Goal: Information Seeking & Learning: Learn about a topic

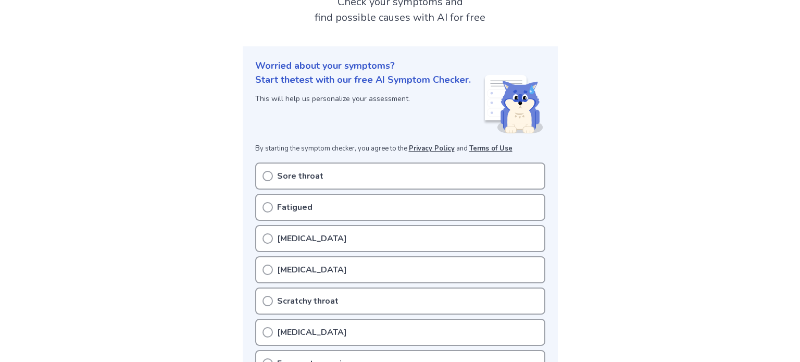
scroll to position [104, 0]
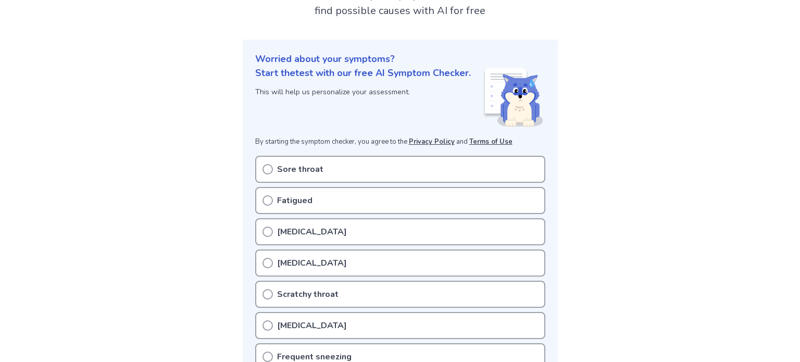
click at [324, 176] on div "Sore throat" at bounding box center [400, 169] width 290 height 27
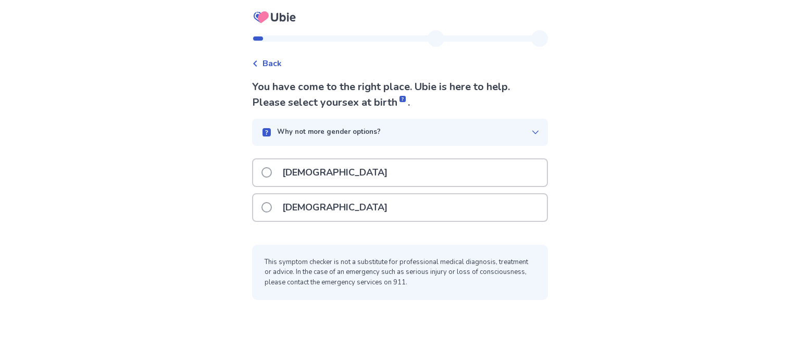
click at [400, 170] on div "Male" at bounding box center [400, 172] width 294 height 27
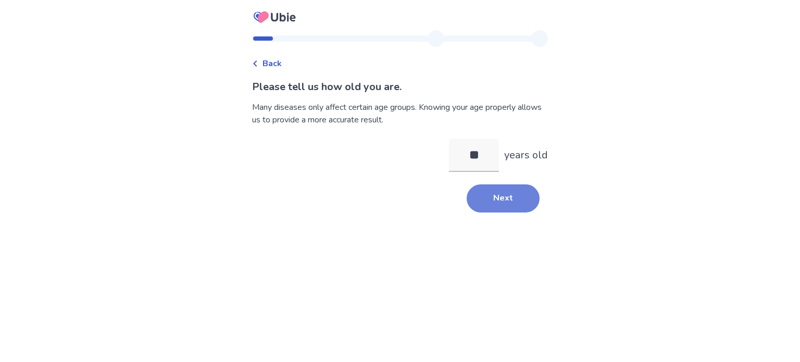
click at [522, 199] on button "Next" at bounding box center [503, 198] width 73 height 28
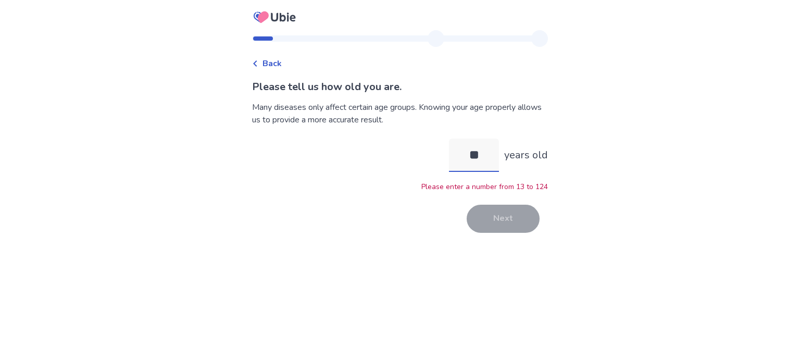
click at [484, 154] on input "**" at bounding box center [474, 155] width 50 height 33
type input "**"
click at [488, 223] on button "Next" at bounding box center [503, 219] width 73 height 28
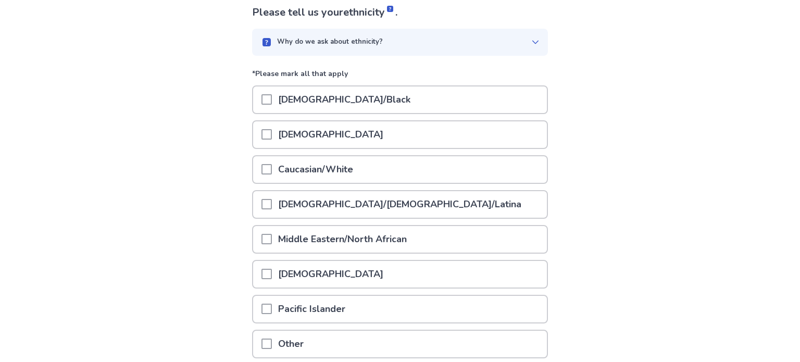
scroll to position [74, 0]
click at [349, 164] on p "Caucasian/White" at bounding box center [316, 170] width 88 height 27
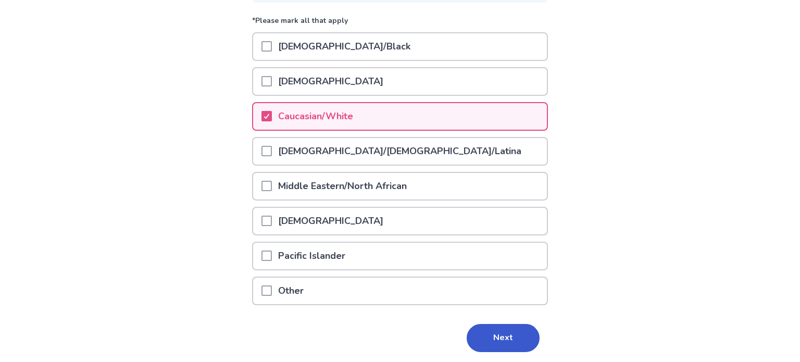
scroll to position [129, 0]
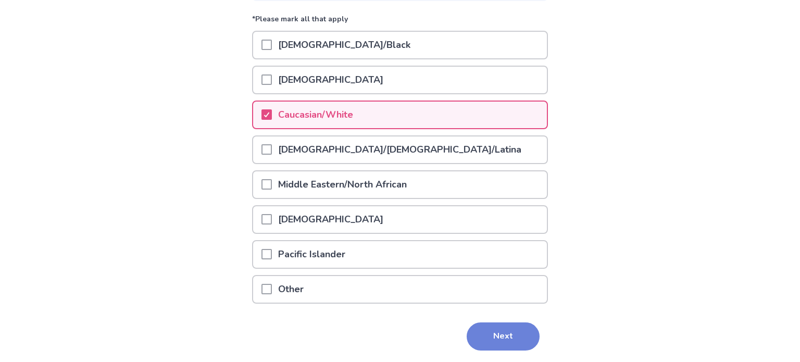
click at [514, 338] on button "Next" at bounding box center [503, 337] width 73 height 28
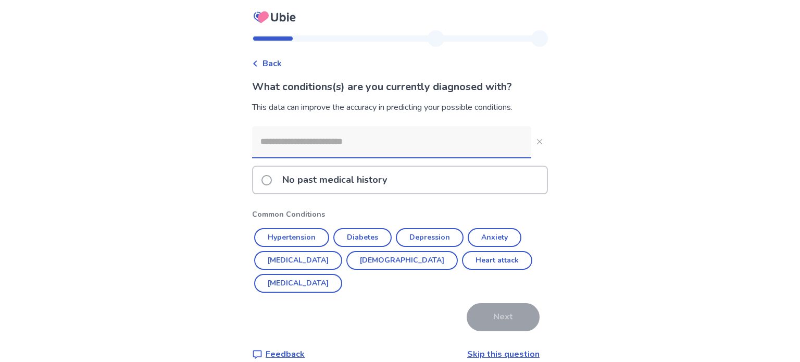
click at [443, 182] on div "No past medical history" at bounding box center [400, 180] width 294 height 27
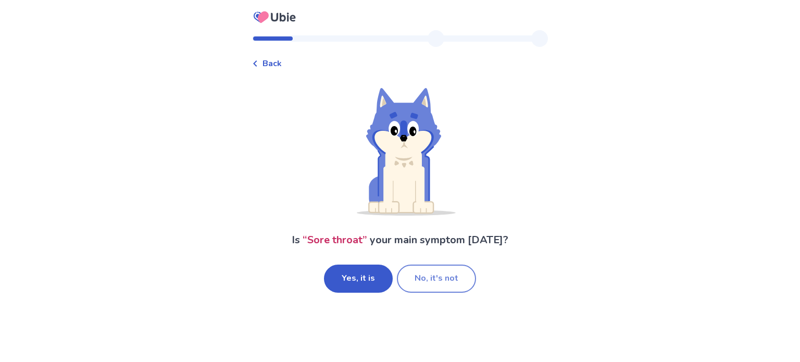
click at [418, 280] on button "No, it's not" at bounding box center [436, 279] width 79 height 28
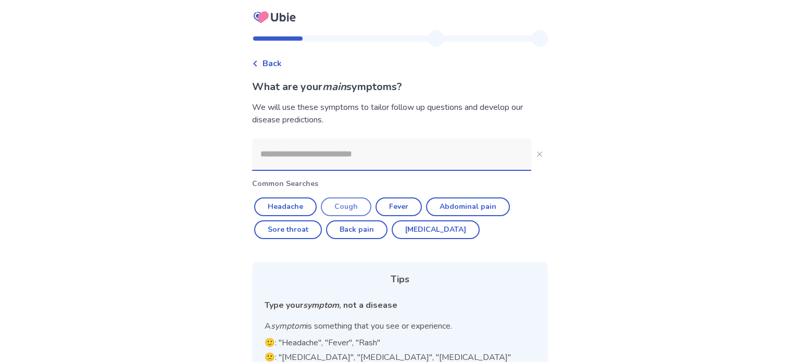
click at [365, 202] on button "Cough" at bounding box center [346, 207] width 51 height 19
type input "*****"
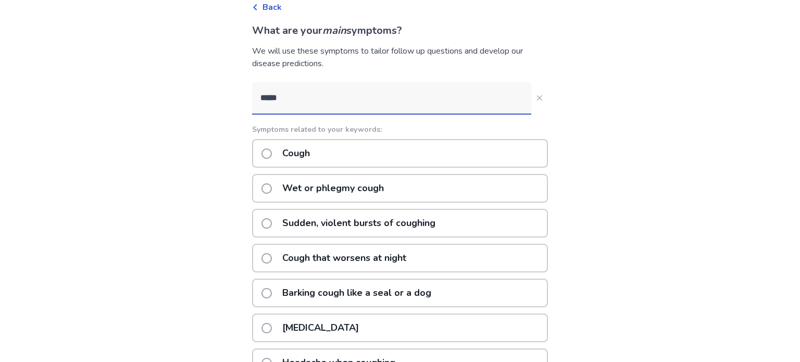
scroll to position [57, 0]
click at [383, 224] on p "Sudden, violent bursts of coughing" at bounding box center [359, 222] width 166 height 27
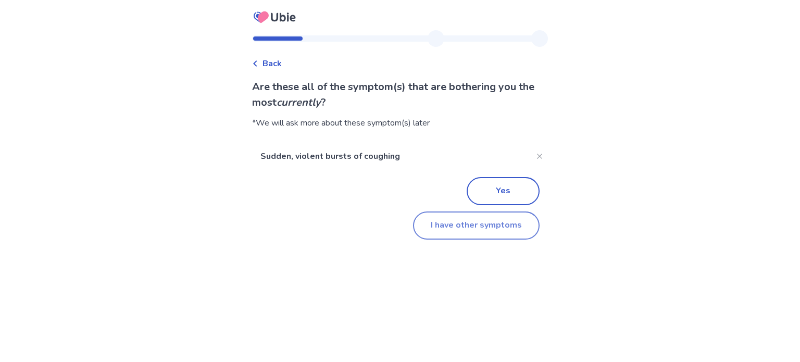
click at [454, 225] on button "I have other symptoms" at bounding box center [476, 226] width 127 height 28
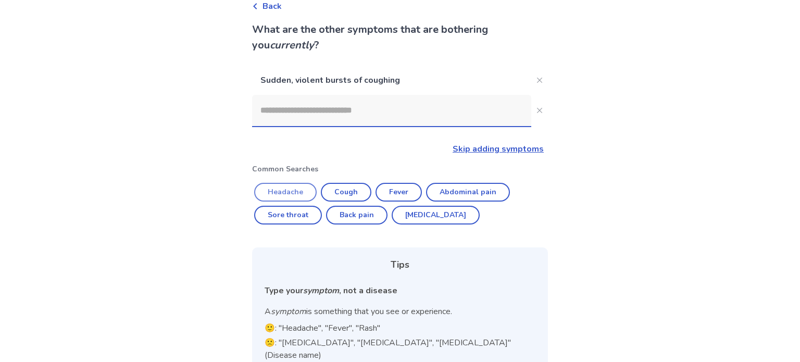
click at [293, 190] on button "Headache" at bounding box center [285, 192] width 63 height 19
type input "********"
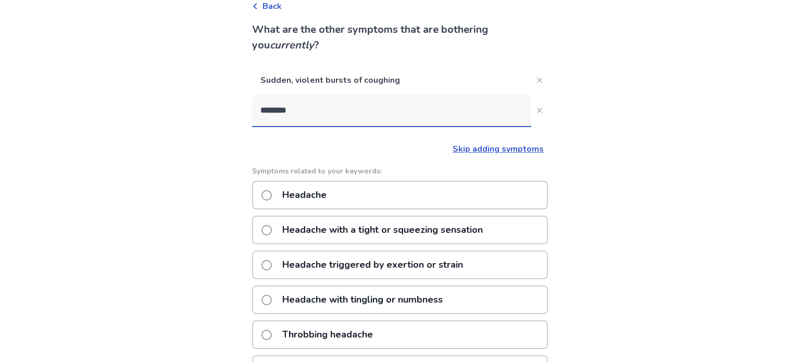
click at [341, 265] on p "Headache triggered by exertion or strain" at bounding box center [372, 265] width 193 height 27
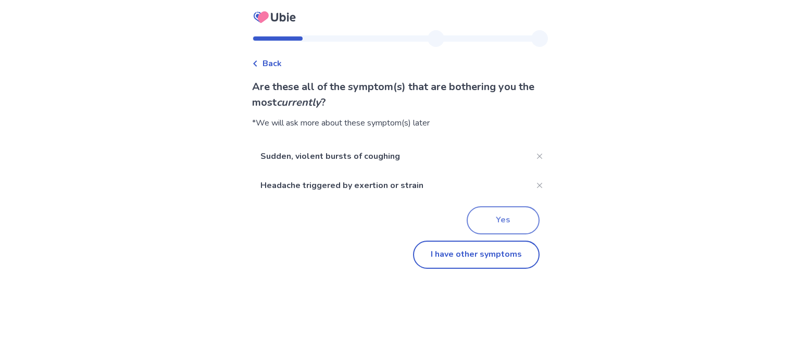
click at [467, 228] on button "Yes" at bounding box center [503, 220] width 73 height 28
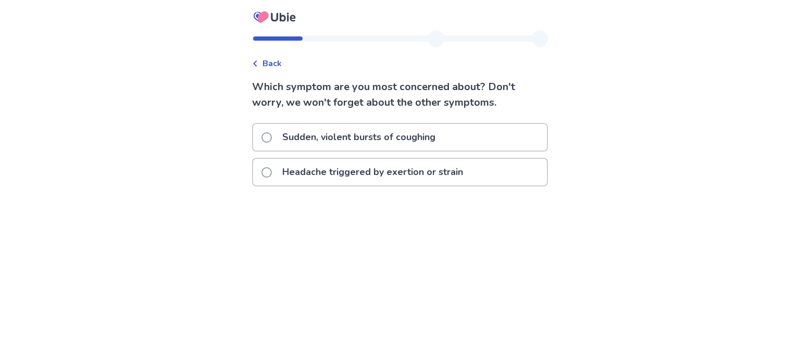
click at [258, 63] on icon at bounding box center [255, 63] width 6 height 6
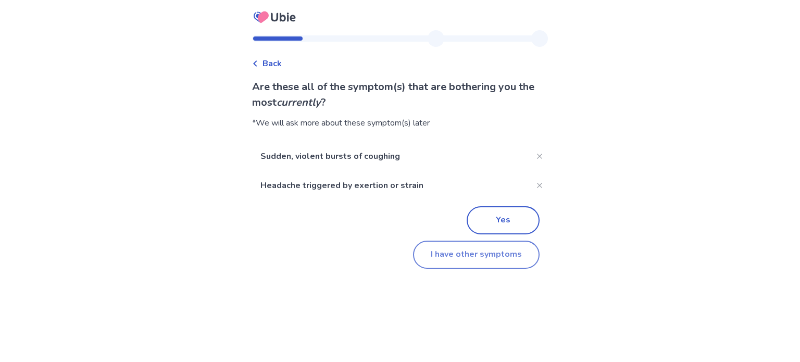
click at [422, 252] on button "I have other symptoms" at bounding box center [476, 255] width 127 height 28
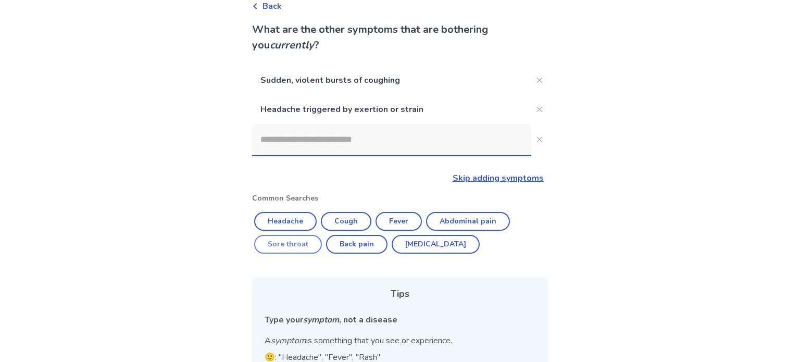
click at [311, 248] on button "Sore throat" at bounding box center [288, 244] width 68 height 19
type input "**********"
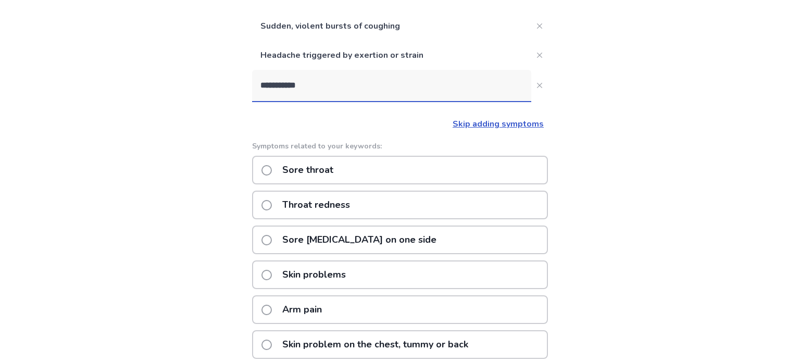
scroll to position [111, 0]
click at [375, 174] on div "Sore throat" at bounding box center [400, 170] width 296 height 29
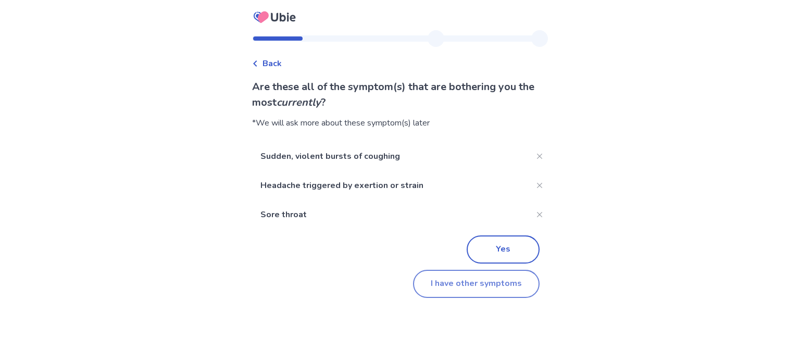
click at [465, 276] on button "I have other symptoms" at bounding box center [476, 284] width 127 height 28
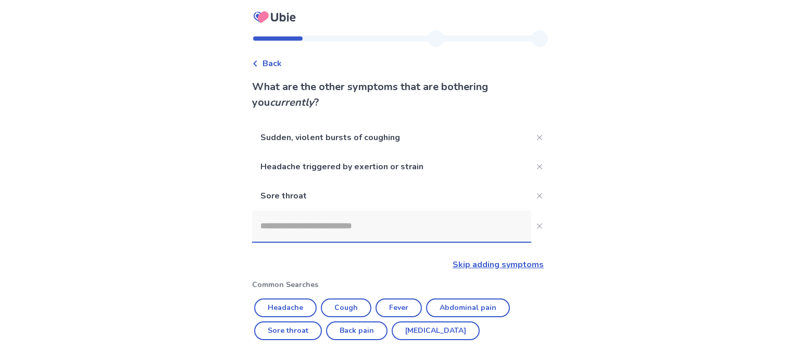
click at [361, 228] on input at bounding box center [391, 226] width 279 height 31
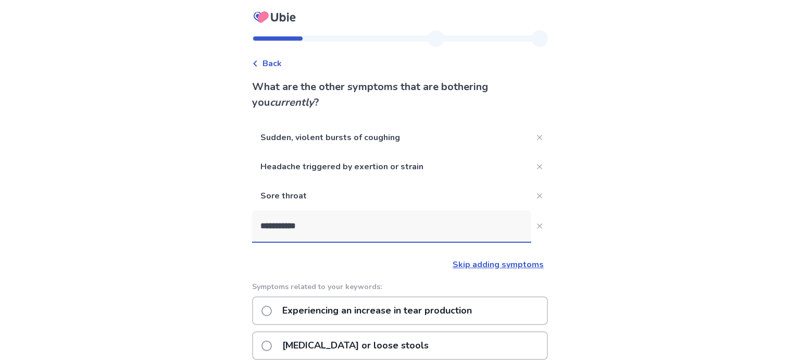
type input "**********"
click at [302, 281] on p "Symptoms related to your keywords:" at bounding box center [400, 286] width 296 height 11
click at [290, 269] on p "Skip adding symptoms" at bounding box center [398, 264] width 292 height 13
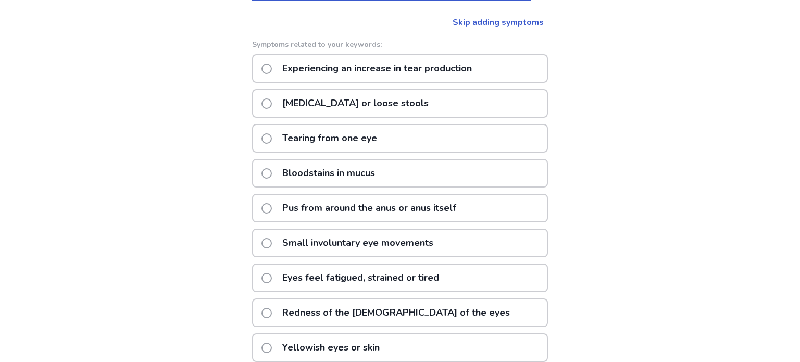
scroll to position [241, 0]
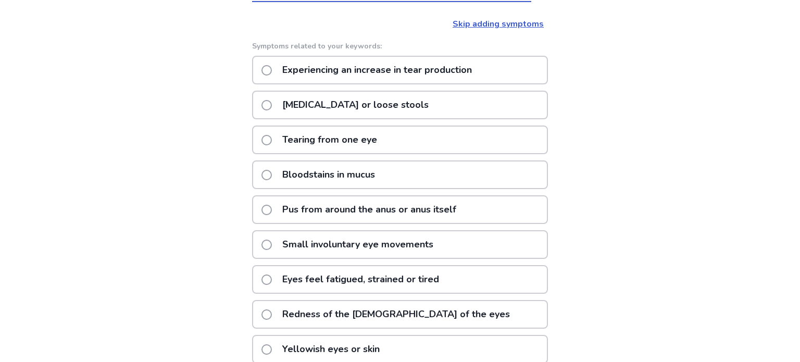
click at [339, 279] on p "Eyes feel fatigued, strained or tired" at bounding box center [360, 279] width 169 height 27
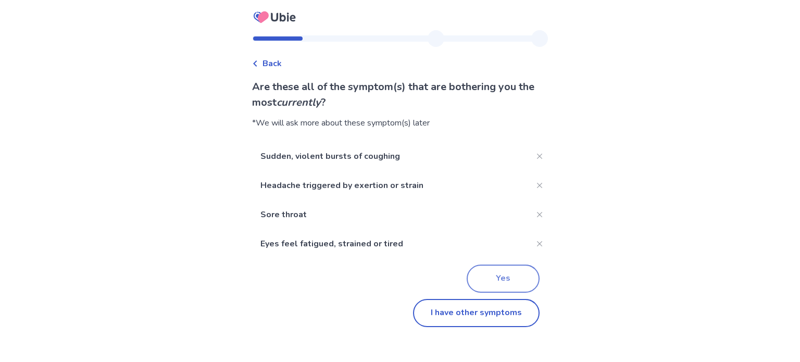
click at [496, 279] on button "Yes" at bounding box center [503, 279] width 73 height 28
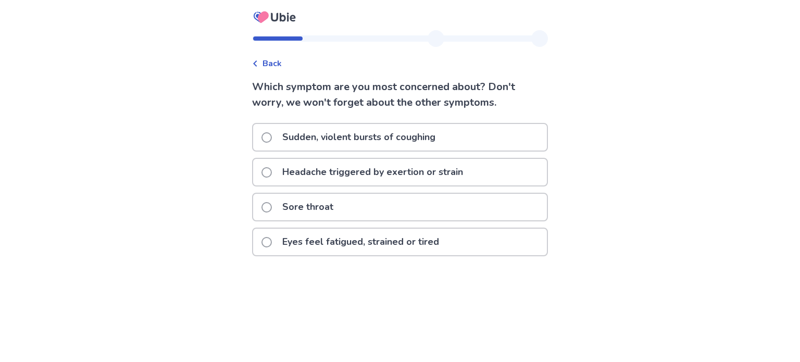
click at [468, 145] on div "Sudden, violent bursts of coughing" at bounding box center [400, 137] width 294 height 27
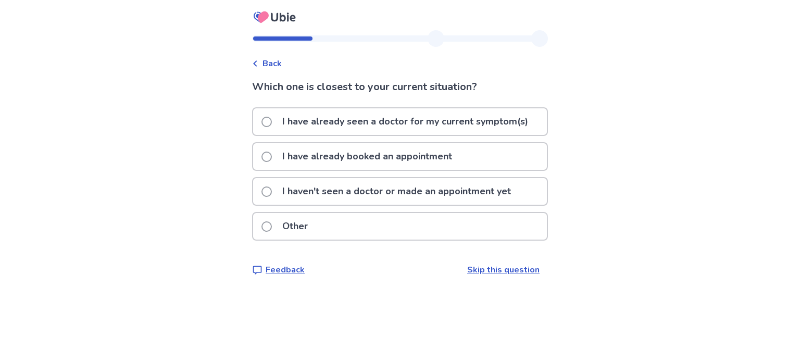
click at [421, 194] on p "I haven't seen a doctor or made an appointment yet" at bounding box center [396, 191] width 241 height 27
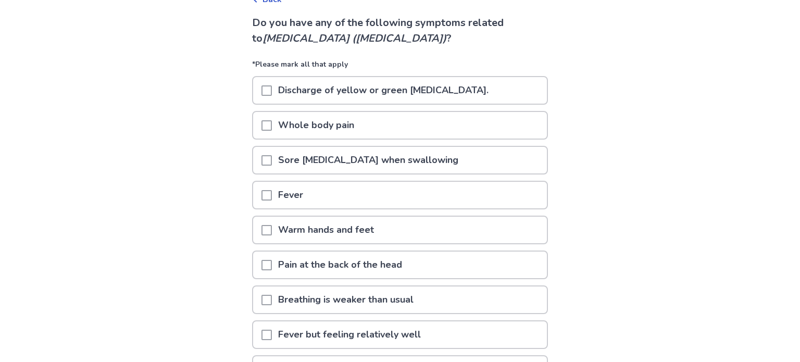
scroll to position [65, 0]
click at [373, 226] on p "Warm hands and feet" at bounding box center [326, 229] width 108 height 27
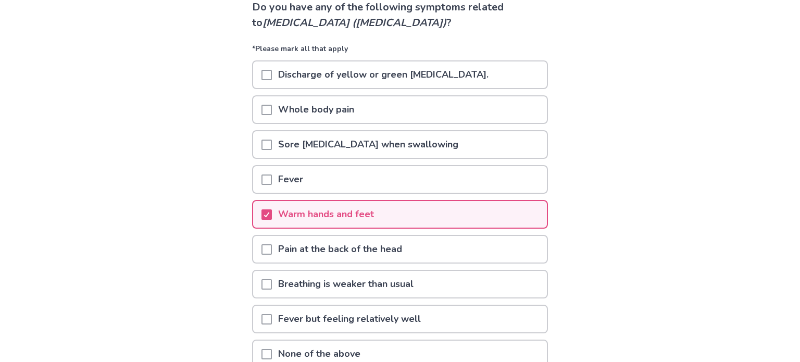
scroll to position [81, 0]
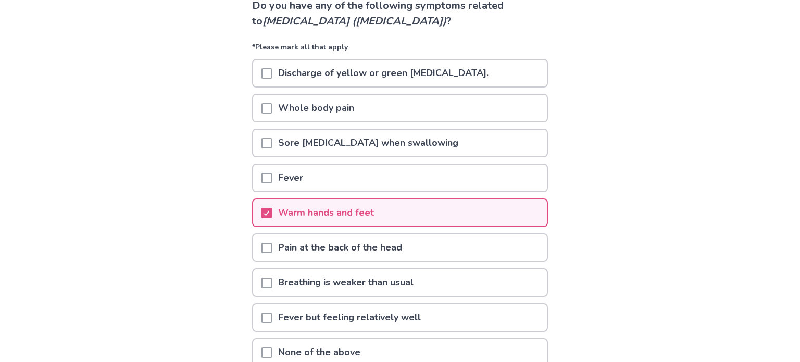
click at [368, 251] on p "Pain at the back of the head" at bounding box center [340, 247] width 137 height 27
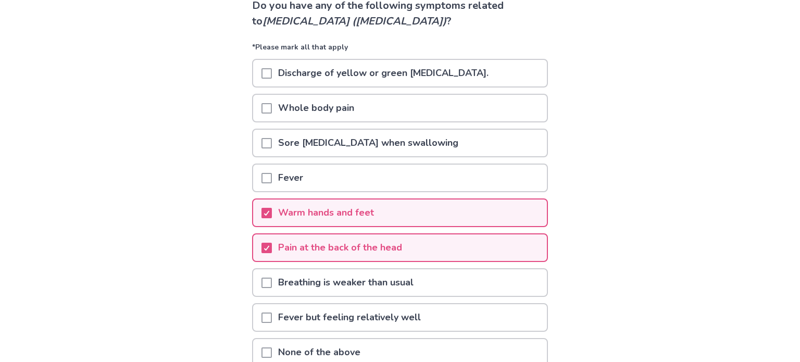
click at [368, 236] on p "Pain at the back of the head" at bounding box center [340, 247] width 137 height 27
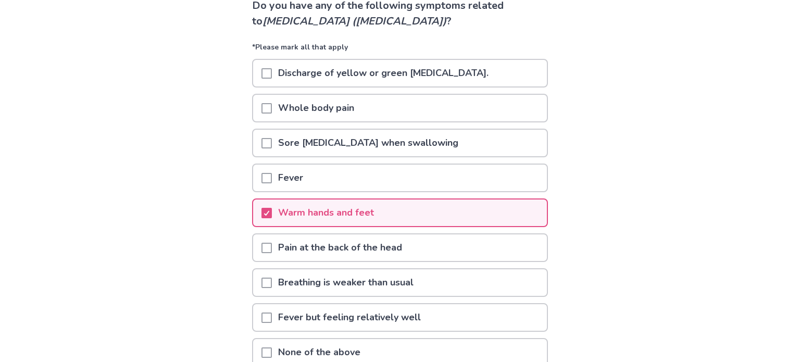
click at [390, 286] on p "Breathing is weaker than usual" at bounding box center [346, 282] width 148 height 27
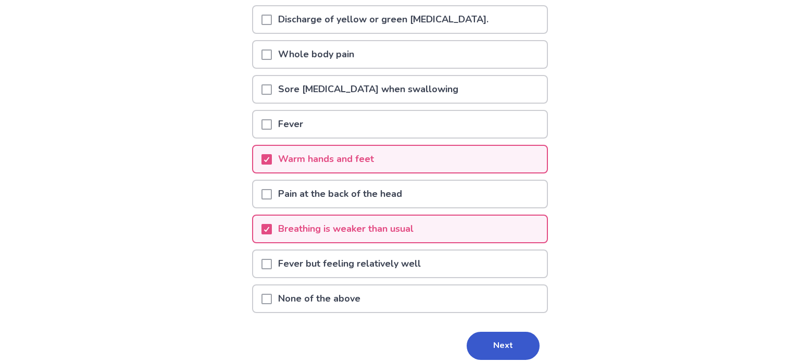
scroll to position [135, 0]
click at [479, 337] on button "Next" at bounding box center [503, 345] width 73 height 28
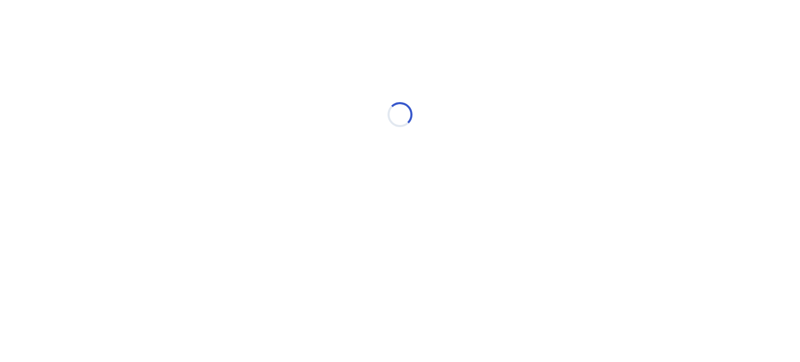
scroll to position [0, 0]
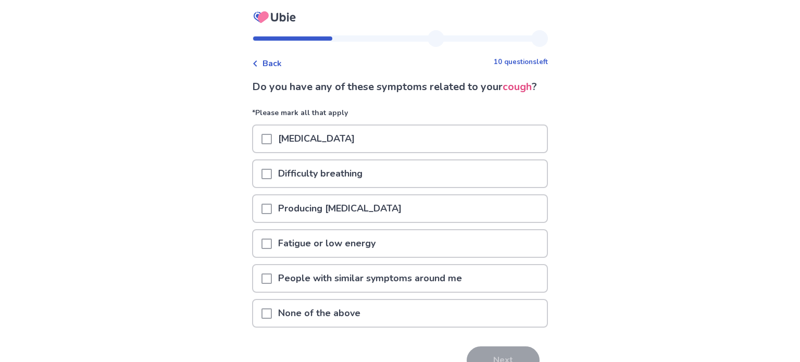
click at [344, 152] on div "[MEDICAL_DATA]" at bounding box center [400, 139] width 294 height 27
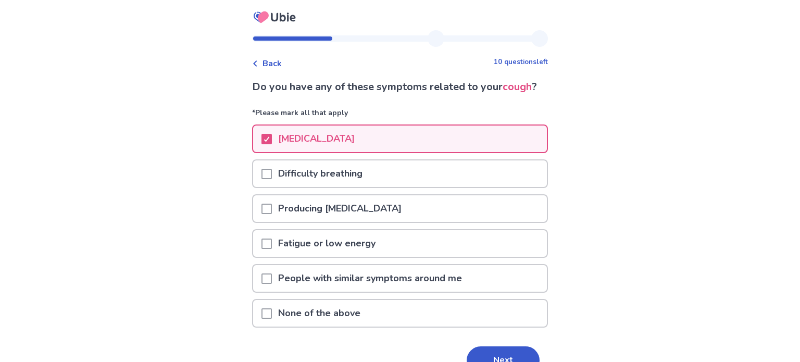
click at [362, 256] on p "Fatigue or low energy" at bounding box center [327, 243] width 110 height 27
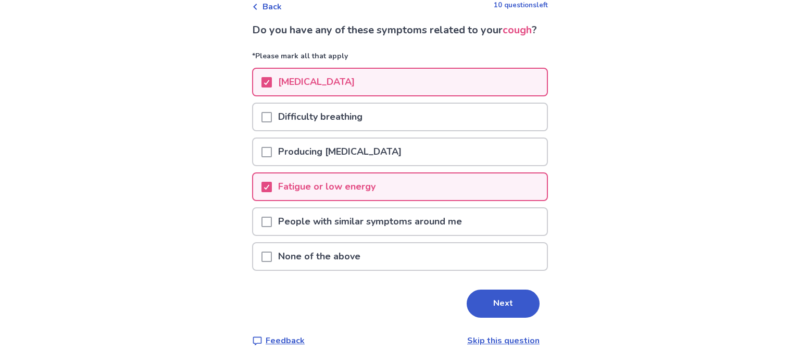
scroll to position [57, 0]
click at [509, 311] on button "Next" at bounding box center [503, 303] width 73 height 28
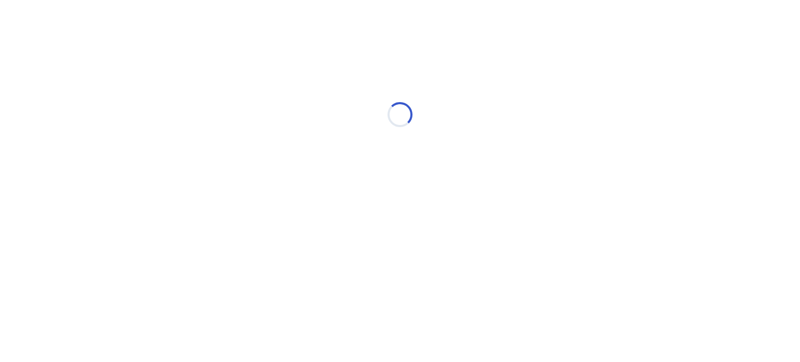
scroll to position [0, 0]
select select "*"
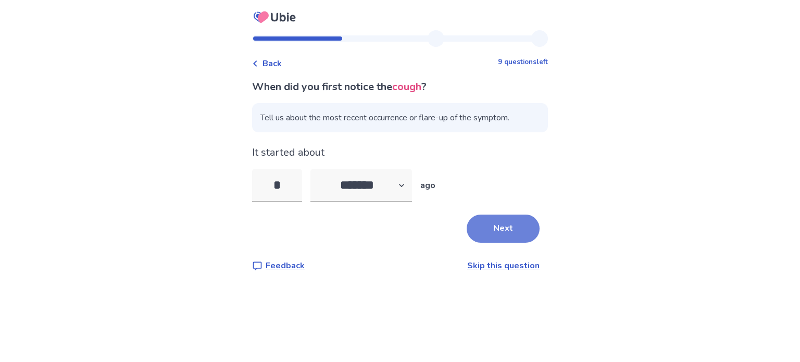
type input "*"
click at [479, 234] on button "Next" at bounding box center [503, 229] width 73 height 28
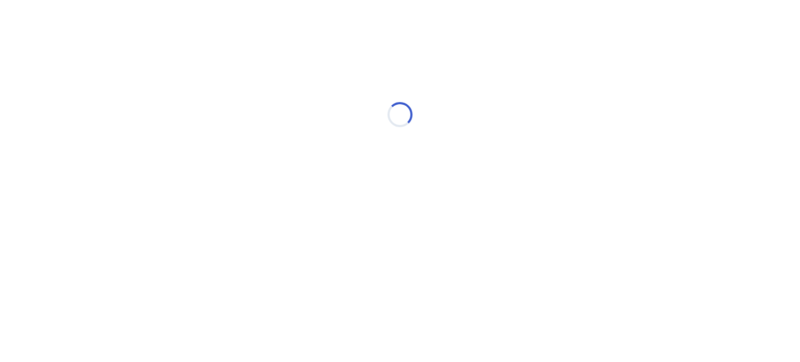
select select "*"
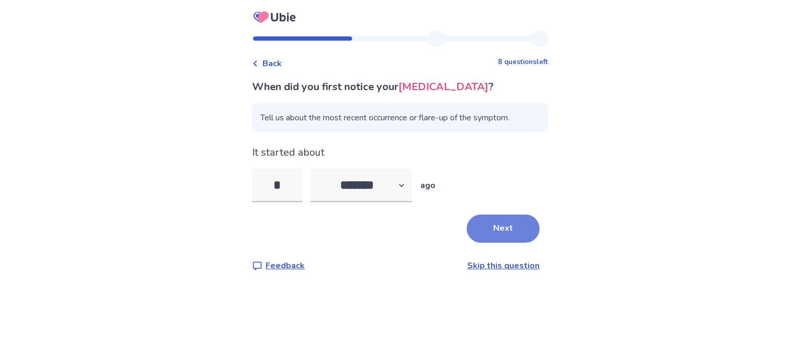
type input "*"
click at [506, 222] on button "Next" at bounding box center [503, 229] width 73 height 28
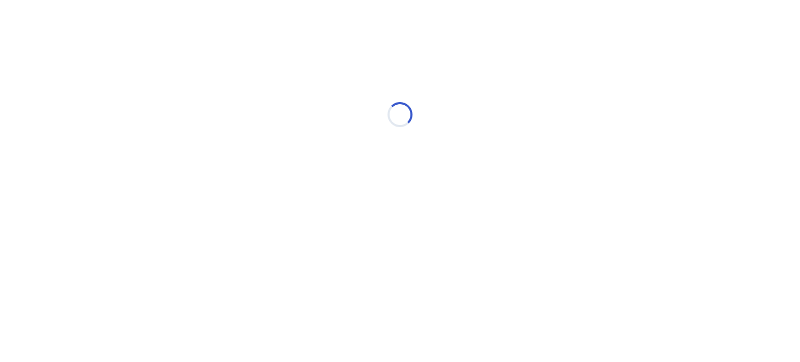
select select "*"
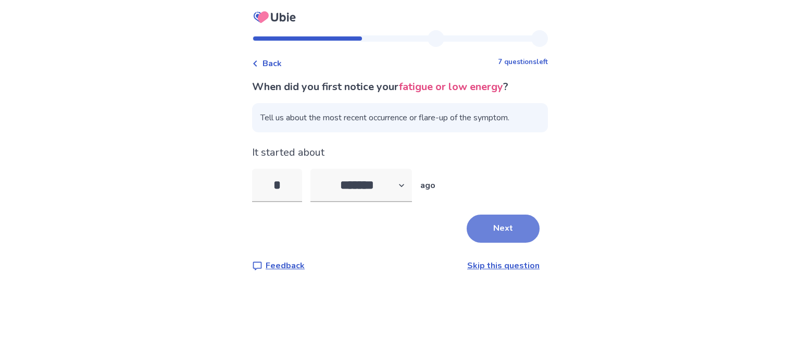
type input "*"
click at [505, 220] on button "Next" at bounding box center [503, 229] width 73 height 28
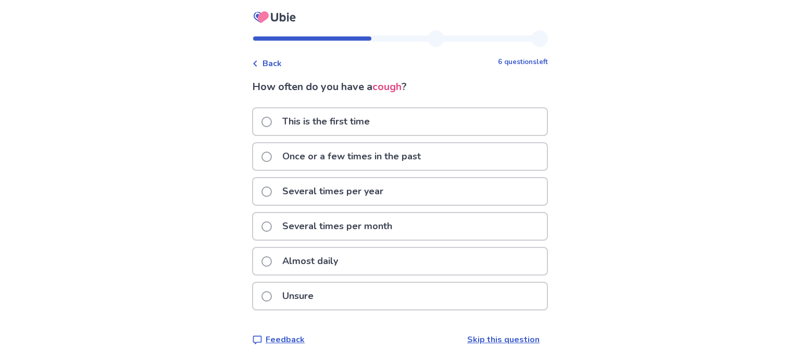
click at [375, 250] on div "Almost daily" at bounding box center [400, 261] width 294 height 27
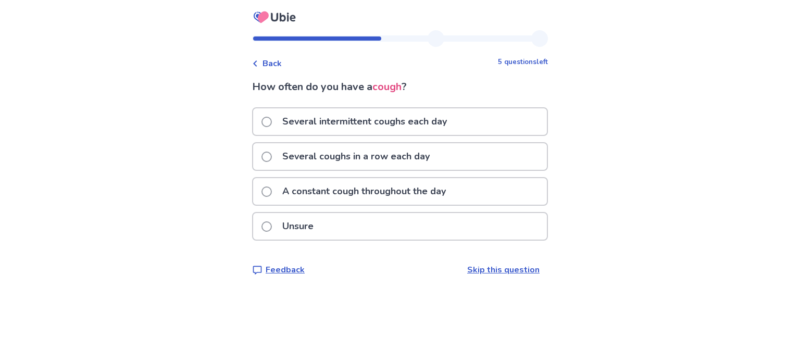
click at [357, 126] on p "Several intermittent coughs each day" at bounding box center [364, 121] width 177 height 27
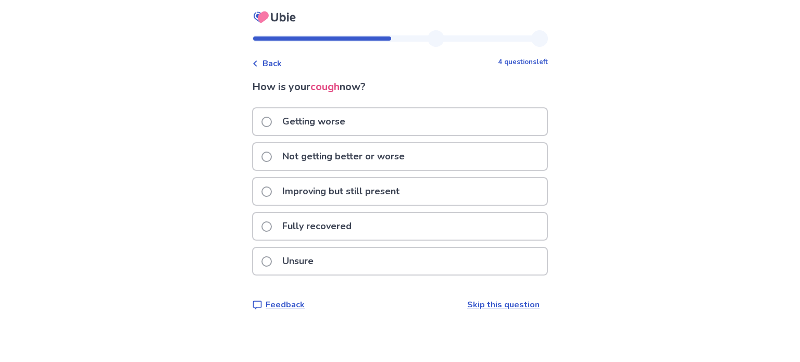
click at [378, 120] on div "Getting worse" at bounding box center [400, 121] width 294 height 27
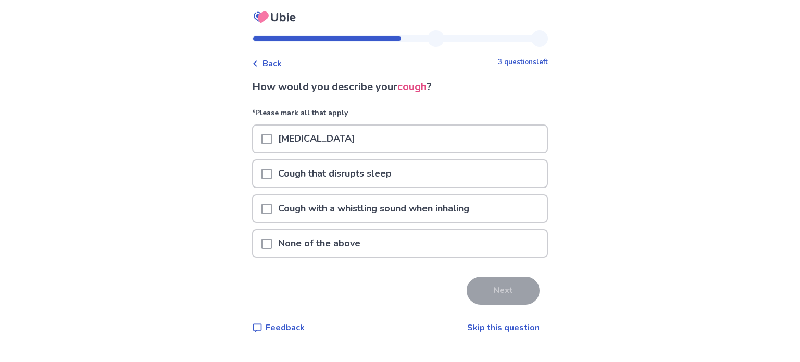
click at [363, 142] on div "[MEDICAL_DATA]" at bounding box center [400, 139] width 294 height 27
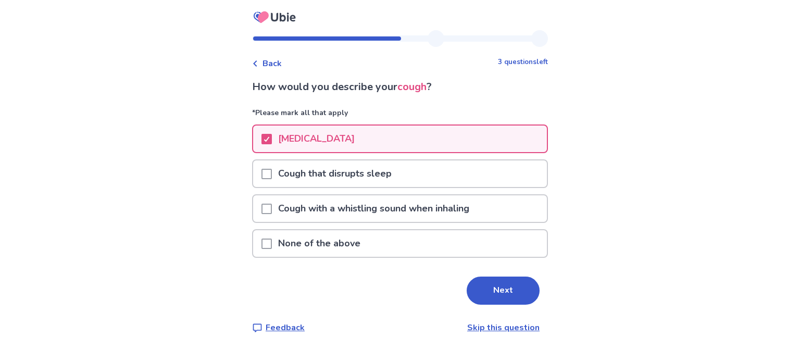
click at [412, 213] on p "Cough with a whistling sound when inhaling" at bounding box center [374, 208] width 204 height 27
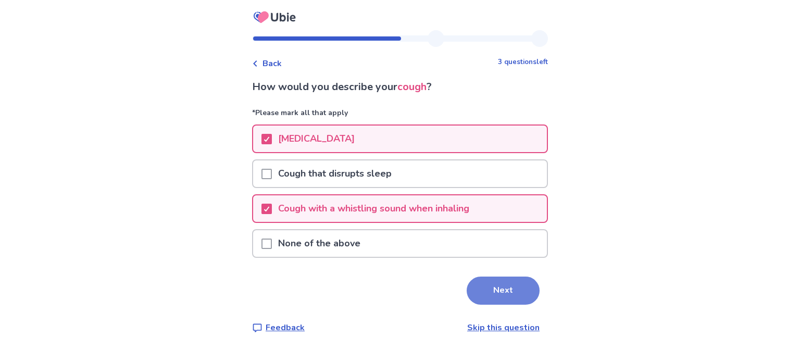
click at [476, 283] on button "Next" at bounding box center [503, 291] width 73 height 28
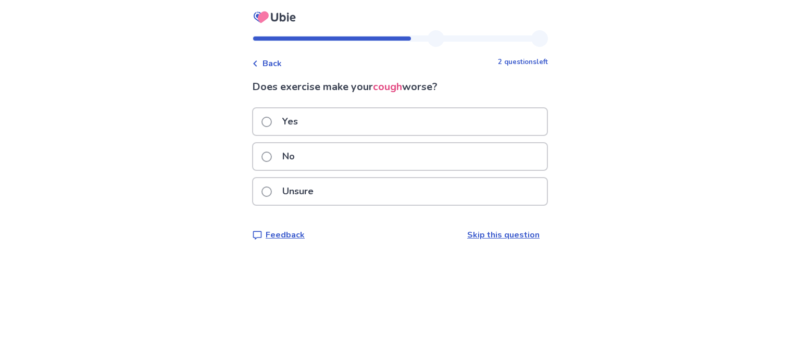
click at [376, 196] on div "Unsure" at bounding box center [400, 191] width 294 height 27
click at [391, 188] on div "Unsure" at bounding box center [400, 191] width 294 height 27
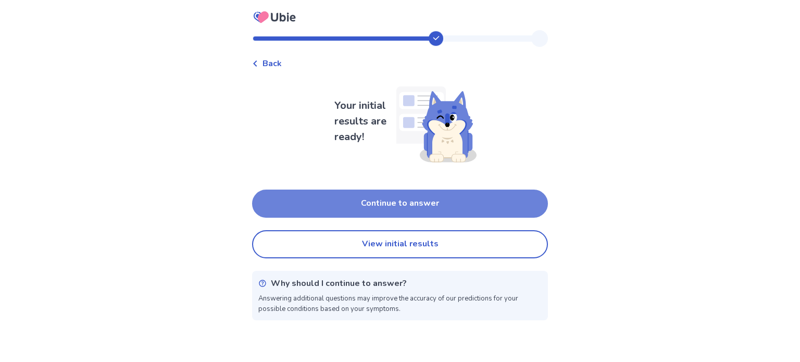
click at [395, 199] on button "Continue to answer" at bounding box center [400, 204] width 296 height 28
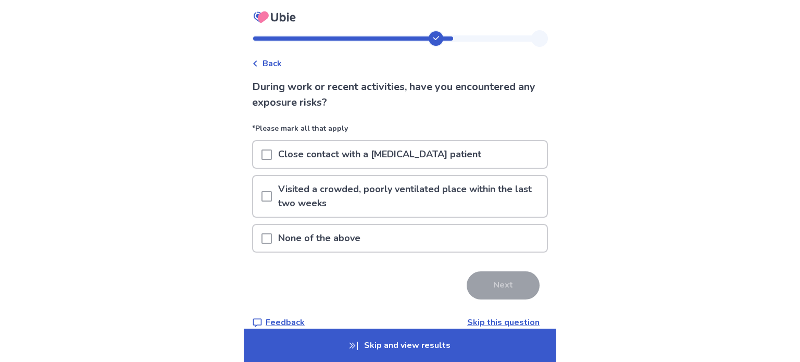
click at [375, 201] on p "Visited a crowded, poorly ventilated place within the last two weeks" at bounding box center [409, 196] width 275 height 41
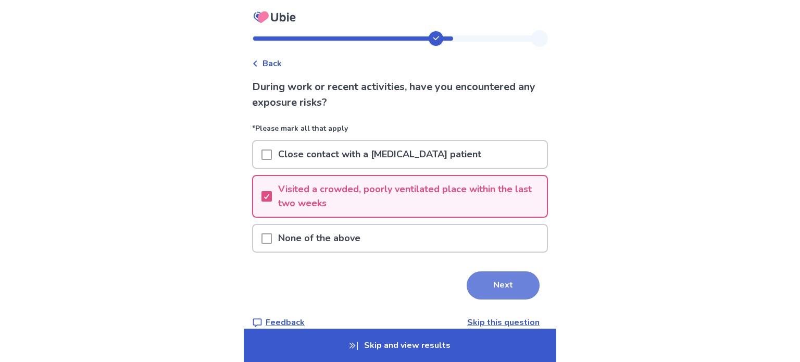
click at [507, 292] on button "Next" at bounding box center [503, 285] width 73 height 28
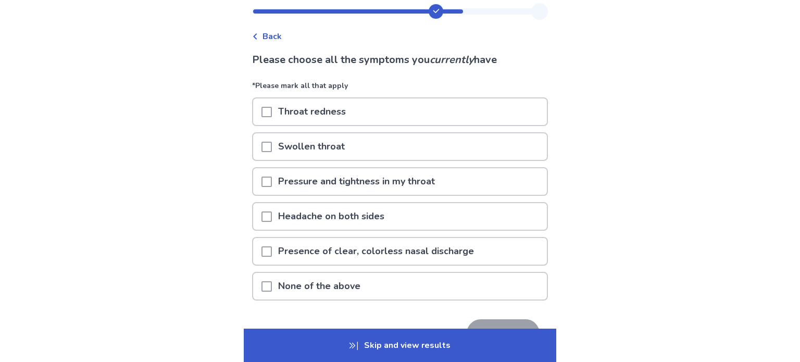
scroll to position [43, 0]
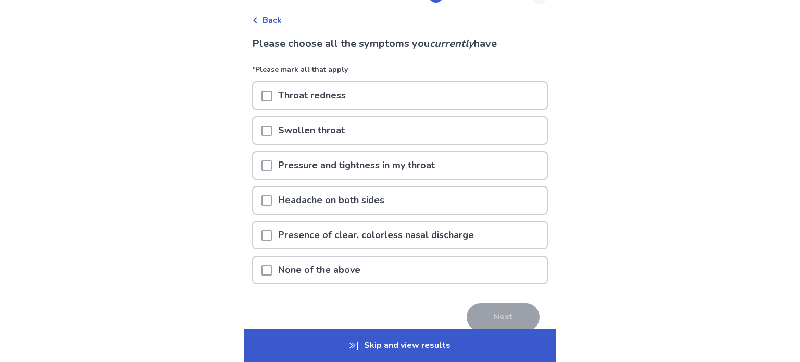
click at [351, 162] on p "Pressure and tightness in my throat" at bounding box center [356, 165] width 169 height 27
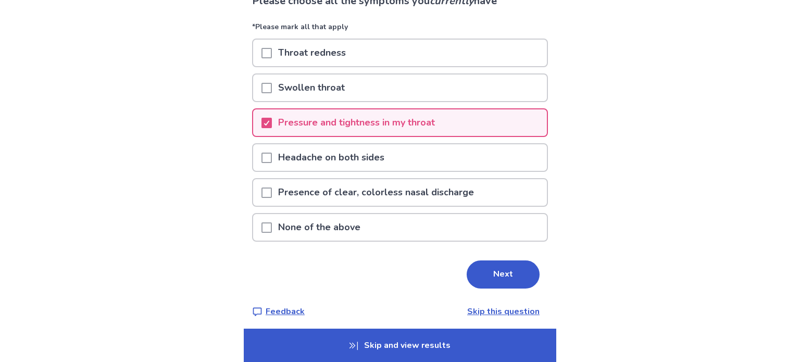
scroll to position [89, 0]
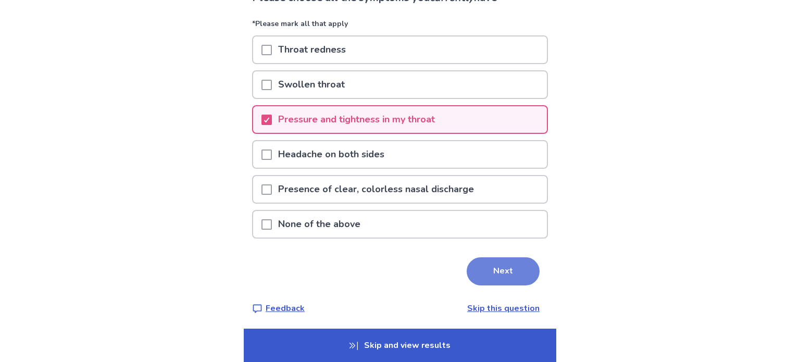
click at [476, 275] on button "Next" at bounding box center [503, 271] width 73 height 28
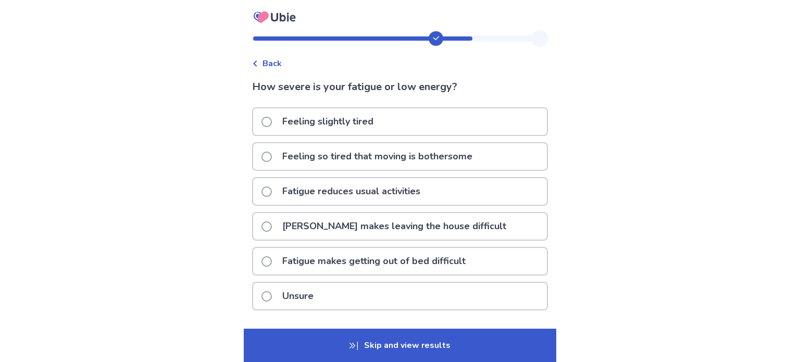
click at [338, 162] on p "Feeling so tired that moving is bothersome" at bounding box center [377, 156] width 203 height 27
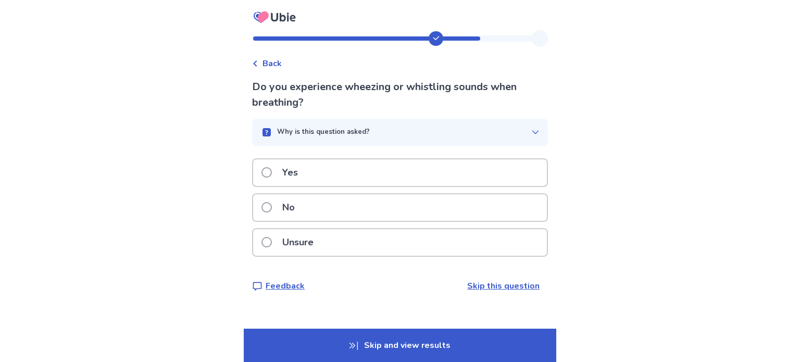
click at [320, 243] on p "Unsure" at bounding box center [298, 242] width 44 height 27
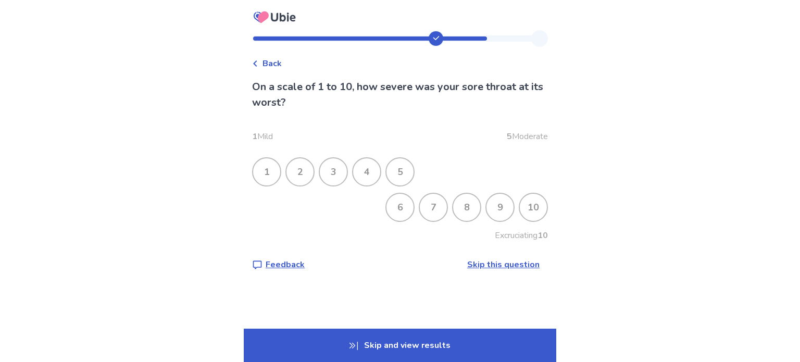
click at [437, 203] on div "7" at bounding box center [433, 207] width 27 height 27
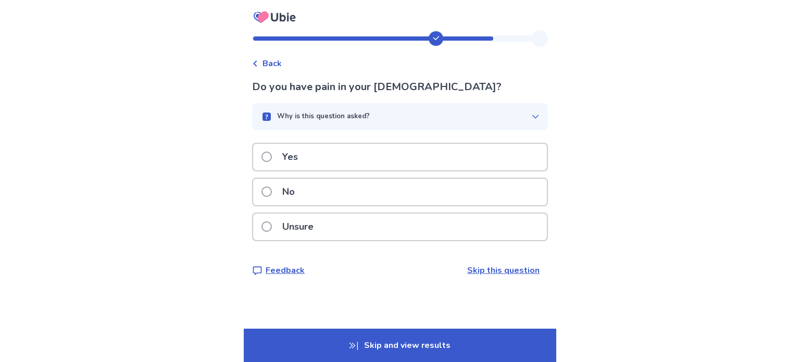
click at [385, 161] on div "Yes" at bounding box center [400, 157] width 294 height 27
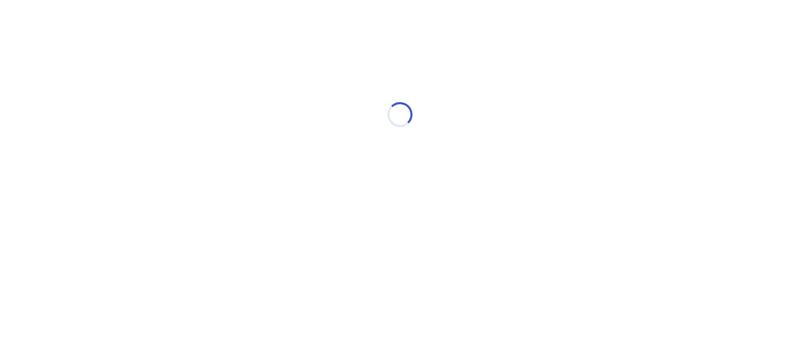
select select "*"
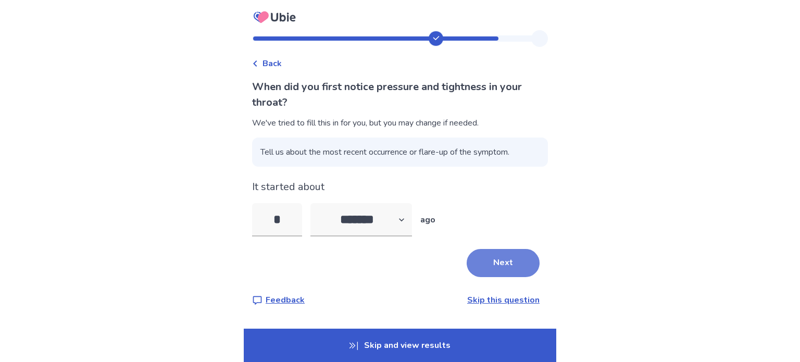
type input "*"
click at [471, 270] on button "Next" at bounding box center [503, 263] width 73 height 28
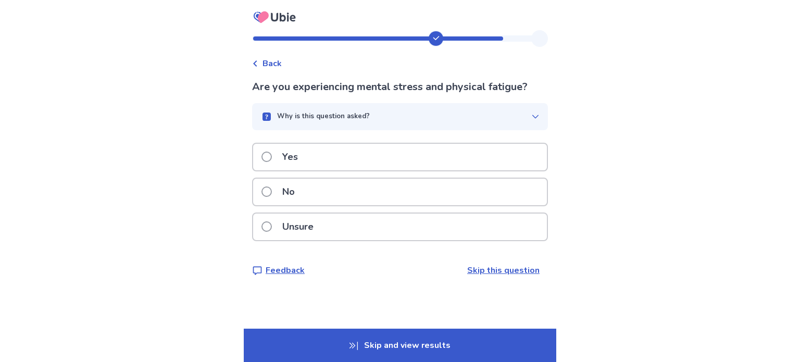
click at [352, 154] on div "Yes" at bounding box center [400, 157] width 294 height 27
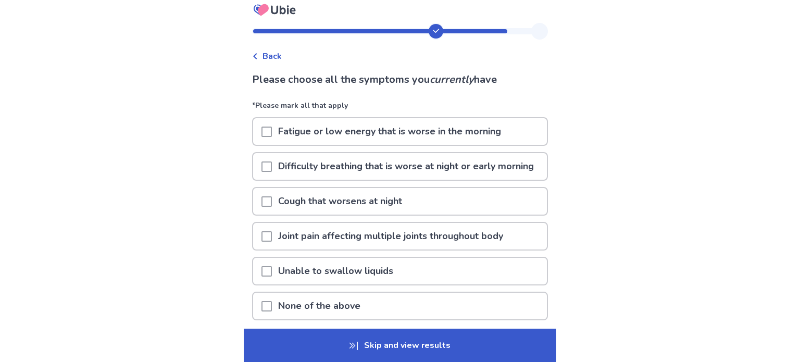
scroll to position [16, 0]
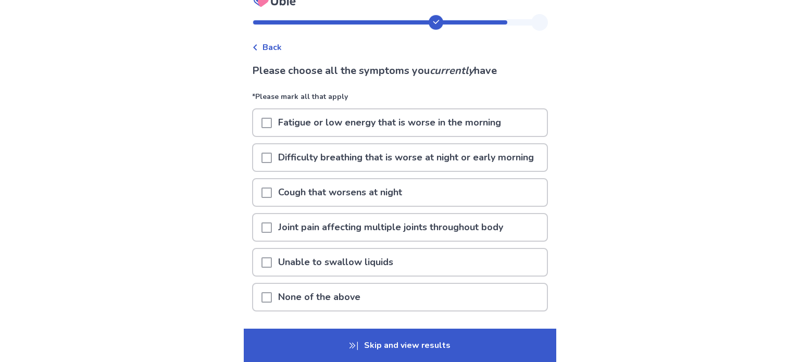
click at [389, 126] on p "Fatigue or low energy that is worse in the morning" at bounding box center [390, 122] width 236 height 27
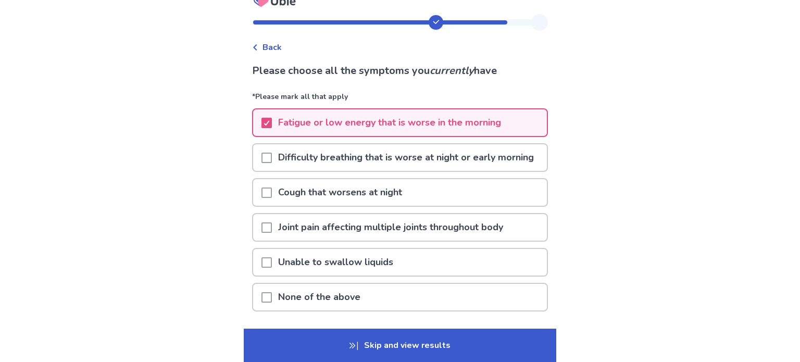
click at [389, 126] on p "Fatigue or low energy that is worse in the morning" at bounding box center [390, 122] width 236 height 27
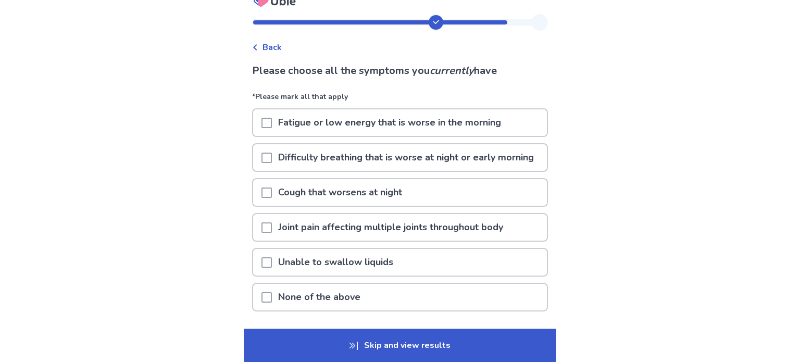
click at [389, 162] on p "Difficulty breathing that is worse at night or early morning" at bounding box center [406, 157] width 268 height 27
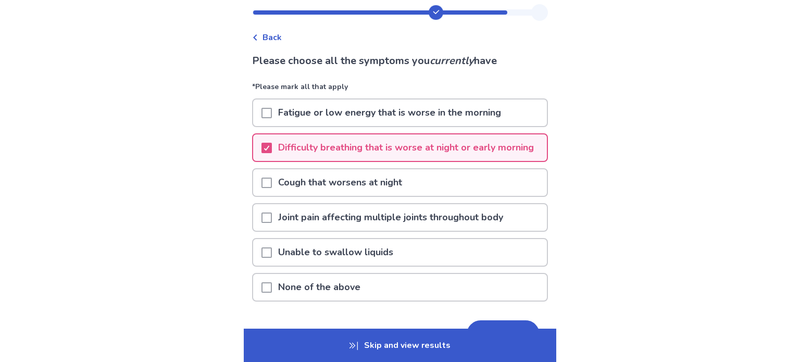
click at [389, 161] on p "Difficulty breathing that is worse at night or early morning" at bounding box center [406, 147] width 268 height 27
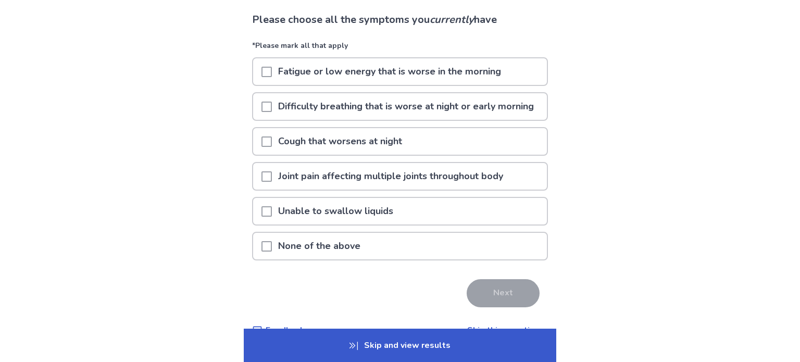
scroll to position [69, 0]
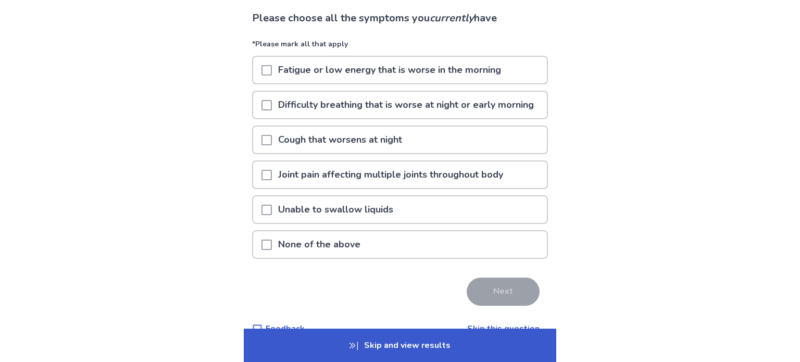
click at [389, 153] on p "Cough that worsens at night" at bounding box center [340, 140] width 137 height 27
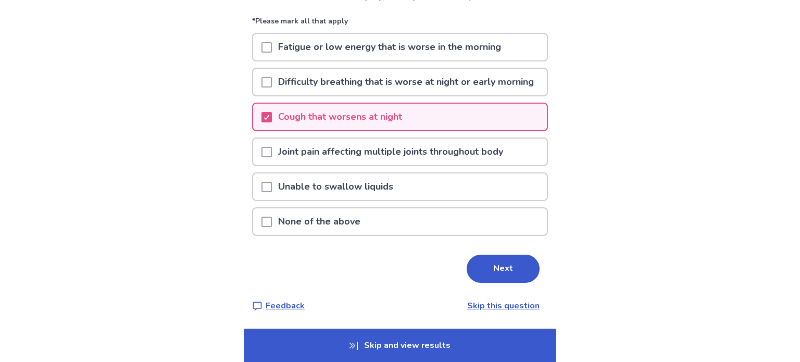
scroll to position [95, 0]
click at [388, 160] on p "Joint pain affecting multiple joints throughout body" at bounding box center [391, 152] width 238 height 27
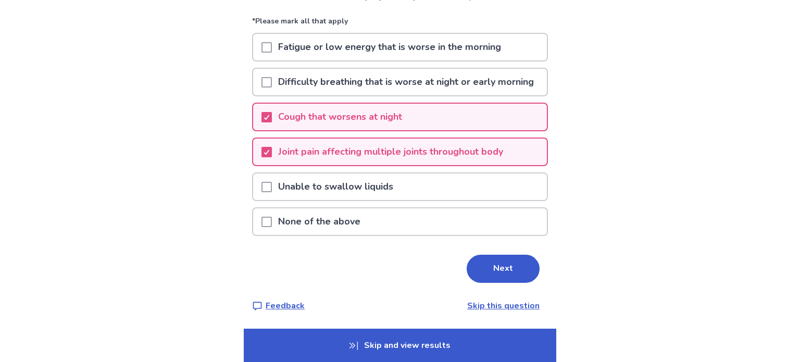
click at [392, 165] on p "Joint pain affecting multiple joints throughout body" at bounding box center [391, 152] width 238 height 27
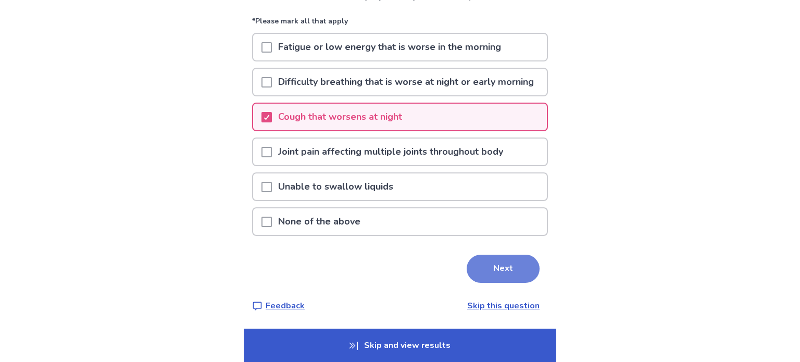
click at [472, 283] on button "Next" at bounding box center [503, 269] width 73 height 28
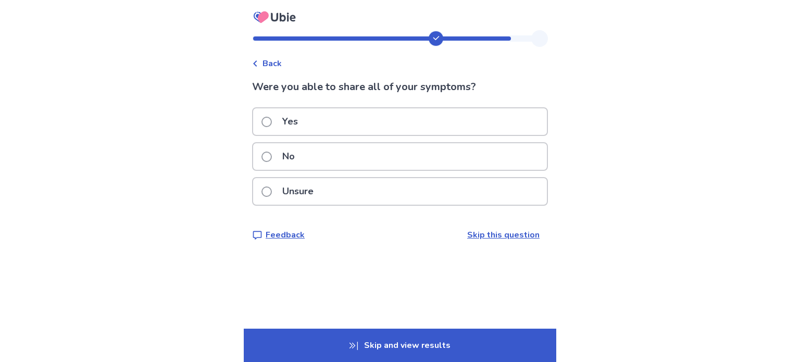
click at [379, 148] on div "No" at bounding box center [400, 156] width 294 height 27
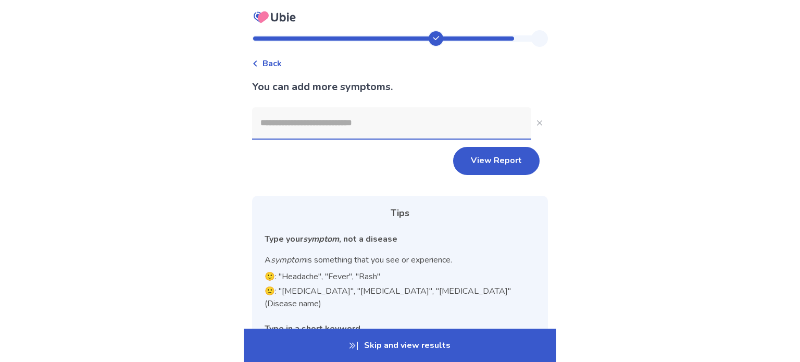
click at [260, 59] on div "Back" at bounding box center [267, 63] width 30 height 13
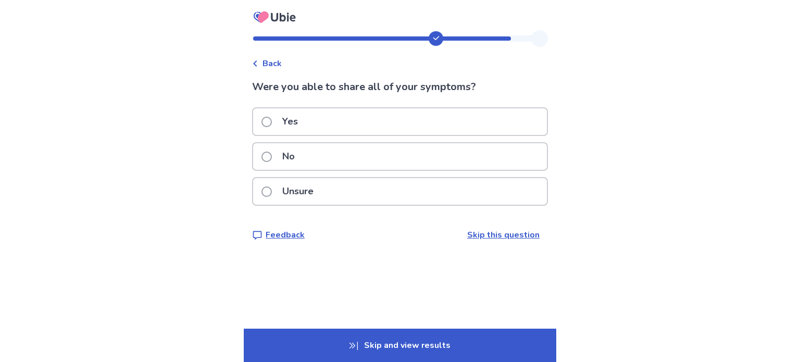
click at [378, 123] on div "Yes" at bounding box center [400, 121] width 294 height 27
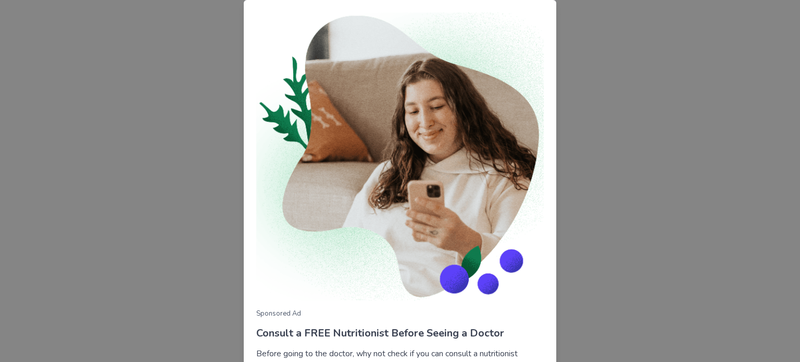
click at [576, 31] on div "Sponsored Ad Consult a FREE Nutritionist Before Seeing a Doctor Before going to…" at bounding box center [400, 181] width 800 height 362
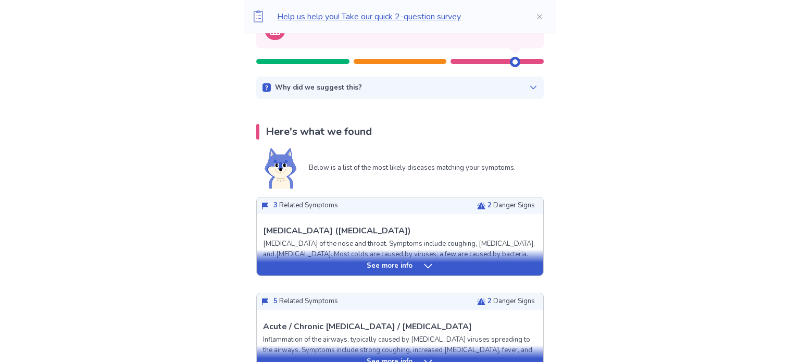
scroll to position [134, 0]
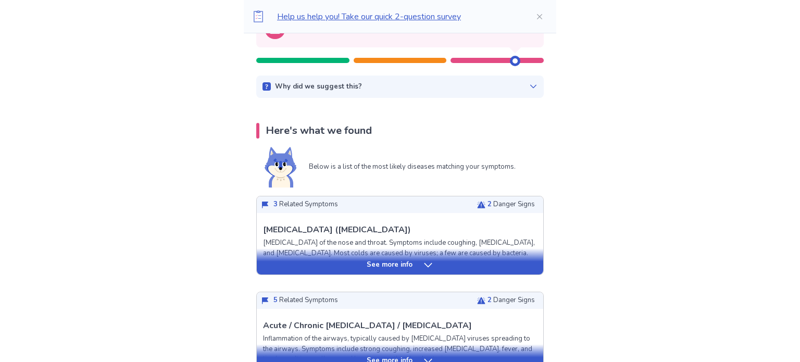
click at [419, 263] on div "See more info" at bounding box center [400, 265] width 287 height 10
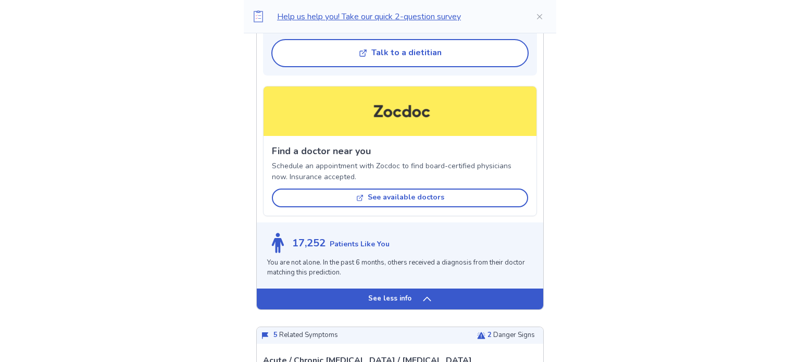
scroll to position [864, 0]
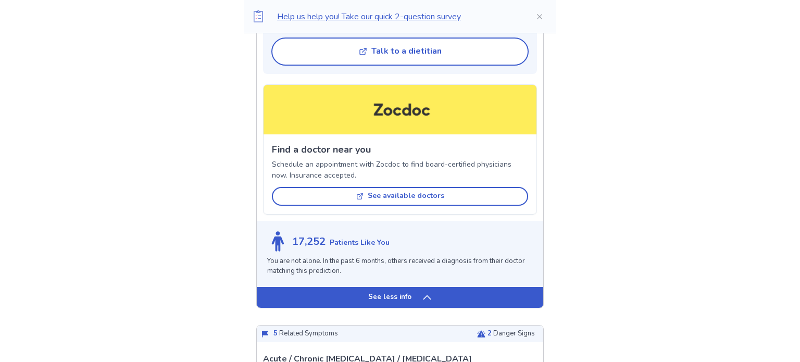
click at [419, 263] on p "You are not alone. In the past 6 months, others received a diagnosis from their…" at bounding box center [400, 266] width 266 height 20
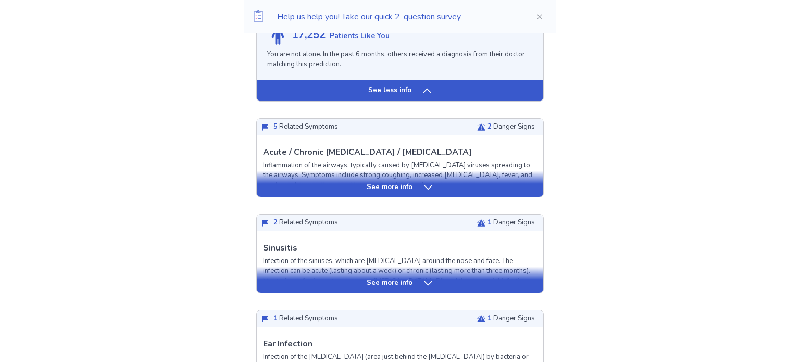
scroll to position [1070, 0]
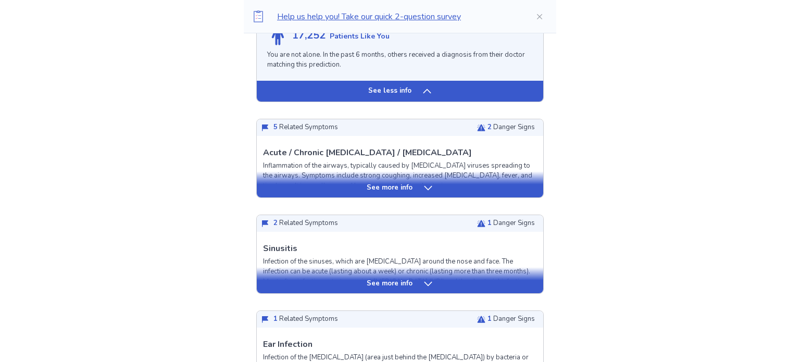
click at [463, 81] on div "See less info" at bounding box center [400, 91] width 287 height 21
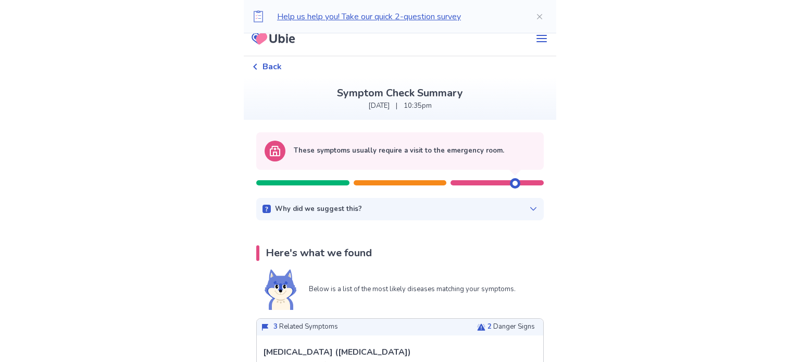
scroll to position [11, 0]
drag, startPoint x: 510, startPoint y: 181, endPoint x: 472, endPoint y: 181, distance: 38.0
click at [472, 181] on div at bounding box center [400, 178] width 288 height 16
click at [472, 181] on div at bounding box center [497, 183] width 93 height 5
drag, startPoint x: 510, startPoint y: 181, endPoint x: 527, endPoint y: 183, distance: 17.3
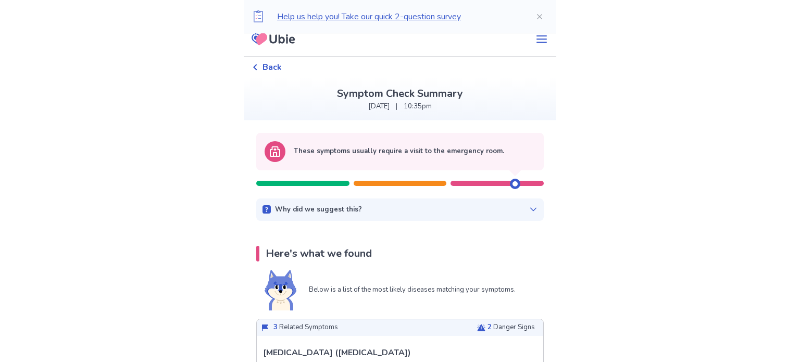
click at [527, 183] on div at bounding box center [400, 178] width 288 height 16
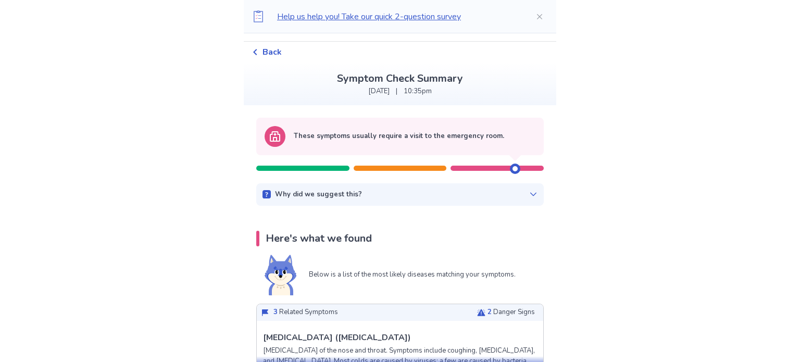
scroll to position [28, 0]
